Goal: Use online tool/utility: Utilize a website feature to perform a specific function

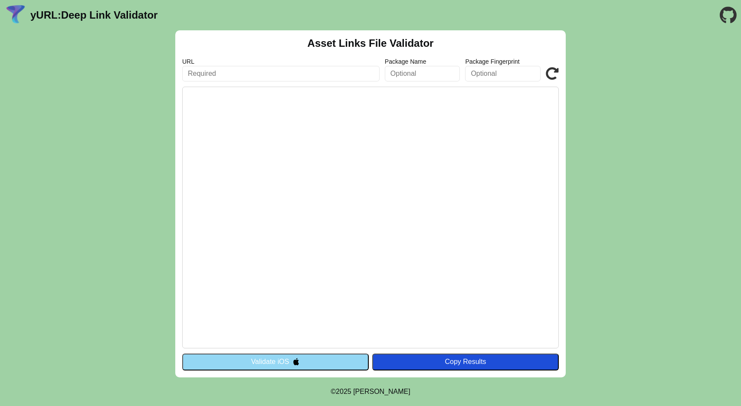
paste input "[URL][DOMAIN_NAME]"
type input "[URL][DOMAIN_NAME]"
click at [329, 362] on button "Validate iOS" at bounding box center [275, 362] width 186 height 16
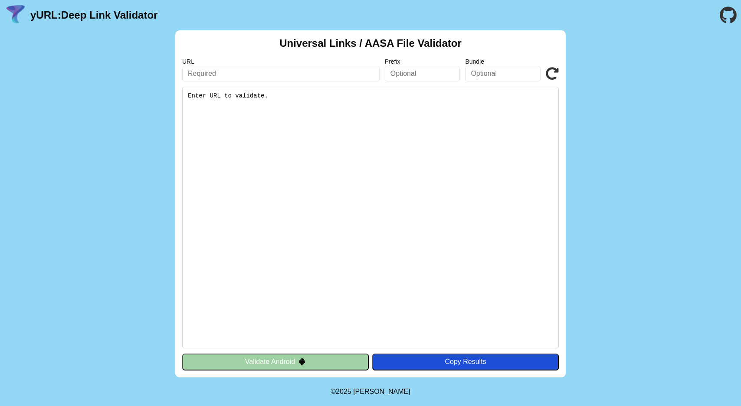
click at [264, 359] on button "Validate Android" at bounding box center [275, 362] width 186 height 16
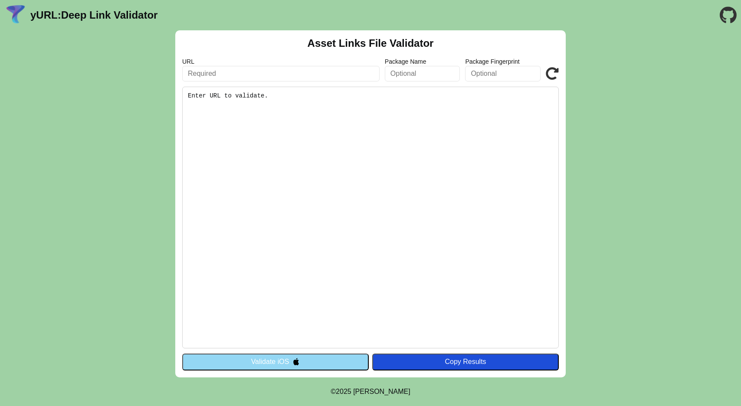
click at [251, 81] on input "text" at bounding box center [280, 74] width 197 height 16
paste input "[URL][DOMAIN_NAME]"
click at [280, 75] on input "[URL][DOMAIN_NAME]" at bounding box center [280, 74] width 197 height 16
type input "[URL][DOMAIN_NAME]"
click at [552, 70] on icon at bounding box center [551, 73] width 13 height 13
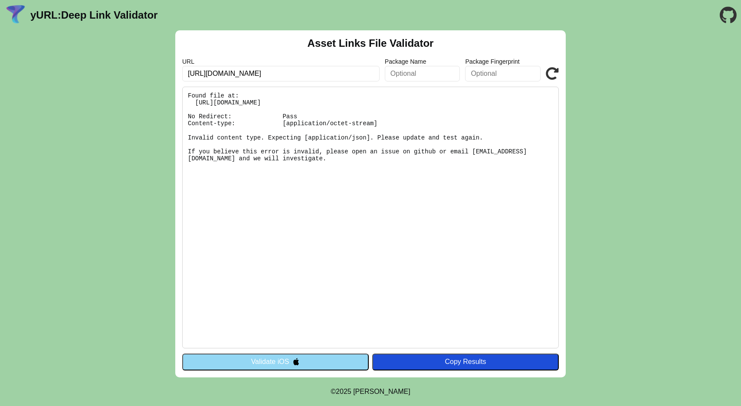
click at [278, 72] on input "[URL][DOMAIN_NAME]" at bounding box center [280, 74] width 197 height 16
click at [293, 72] on input "[URL][DOMAIN_NAME]" at bounding box center [280, 74] width 197 height 16
click at [308, 69] on input "[URL][DOMAIN_NAME]" at bounding box center [280, 74] width 197 height 16
click at [294, 359] on img at bounding box center [295, 361] width 7 height 7
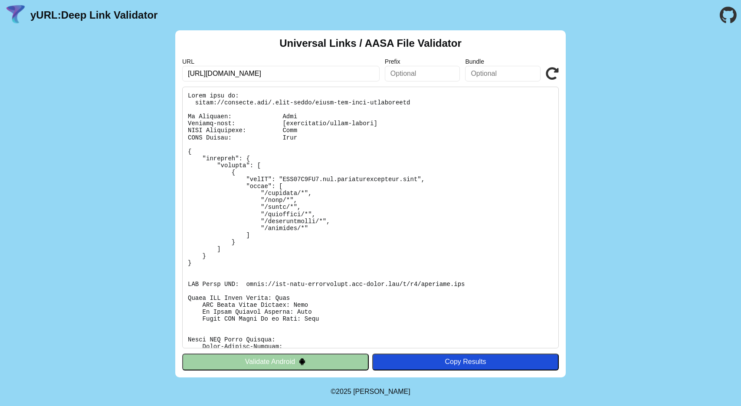
scroll to position [0, 0]
click at [313, 363] on button "Validate Android" at bounding box center [275, 362] width 186 height 16
